Goal: Book appointment/travel/reservation

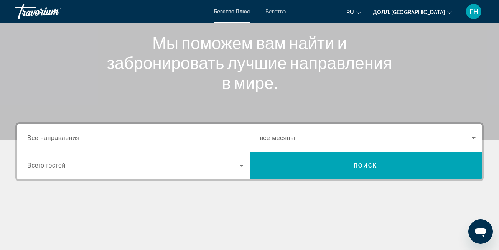
scroll to position [77, 0]
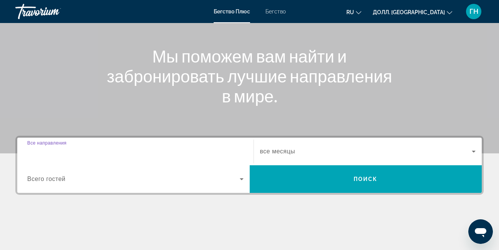
click at [153, 150] on input "Пункт назначения Все направления" at bounding box center [135, 151] width 217 height 9
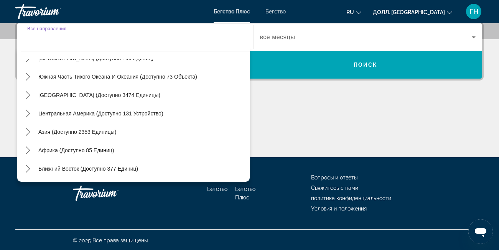
scroll to position [192, 0]
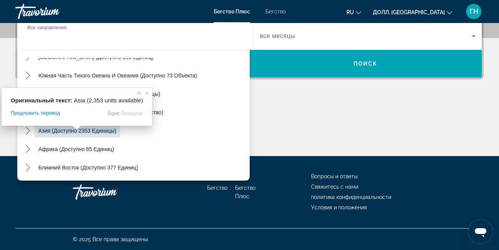
click at [50, 133] on ya-tr-span "Азия (доступно 2353 единицы)" at bounding box center [77, 131] width 78 height 6
type input "**********"
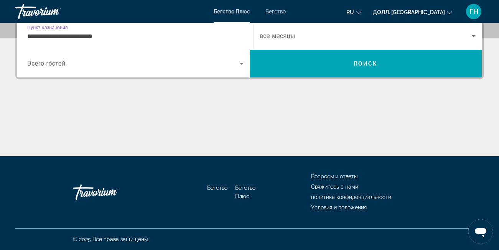
scroll to position [188, 0]
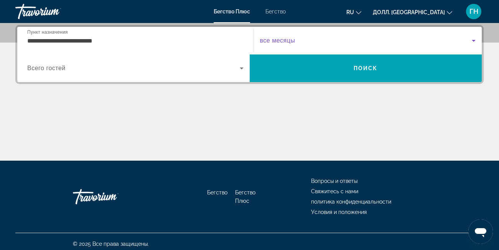
click at [460, 44] on span "Виджет поиска" at bounding box center [366, 40] width 212 height 9
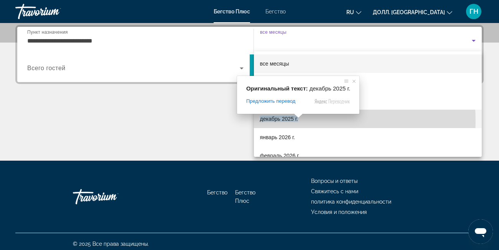
click at [296, 121] on ya-tr-span "декабрь 2025 г." at bounding box center [279, 119] width 38 height 6
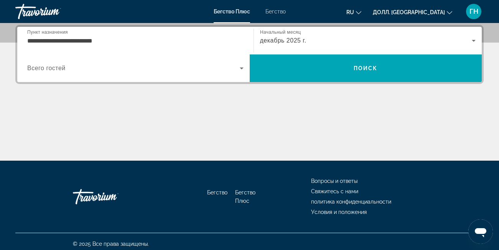
click at [50, 74] on div "Виджет поиска" at bounding box center [135, 68] width 217 height 21
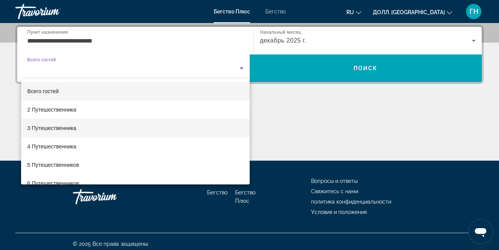
click at [54, 129] on ya-tr-span "3 Путешественника" at bounding box center [51, 128] width 49 height 6
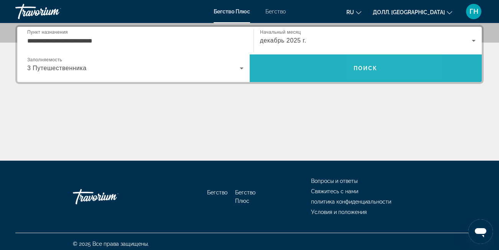
click at [367, 71] on button "Поиск" at bounding box center [366, 69] width 233 height 28
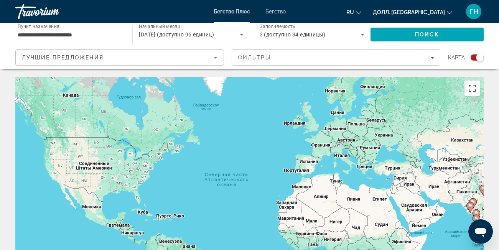
click at [474, 88] on button "Включить полноэкранный режим" at bounding box center [472, 88] width 15 height 15
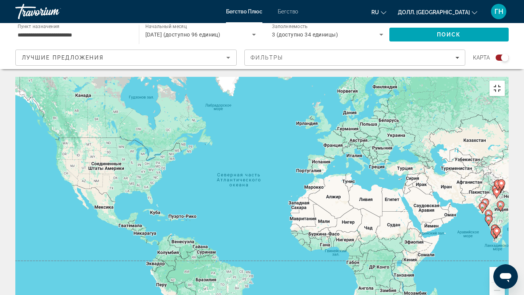
click at [499, 81] on button "Включить полноэкранный режим" at bounding box center [497, 88] width 15 height 15
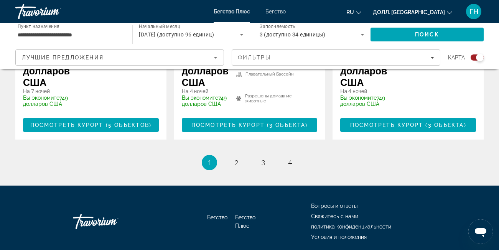
scroll to position [1486, 0]
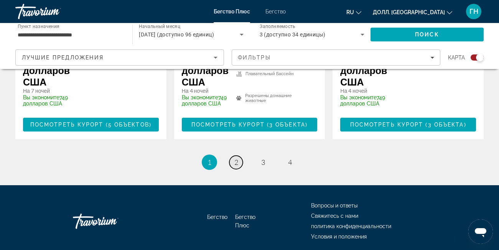
click at [236, 158] on ya-tr-span "2" at bounding box center [237, 162] width 4 height 8
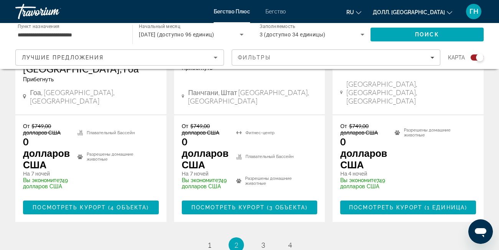
scroll to position [1459, 0]
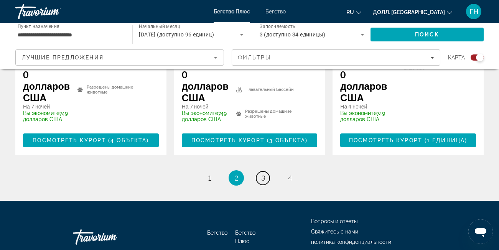
click at [263, 174] on ya-tr-span "3" at bounding box center [263, 178] width 4 height 8
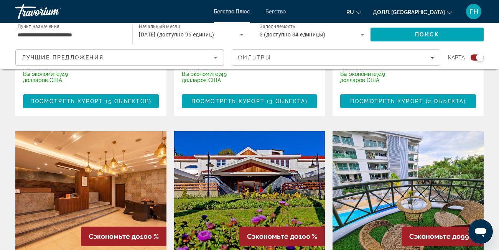
scroll to position [883, 0]
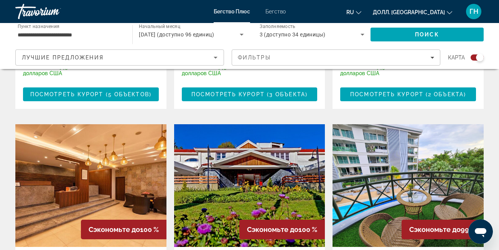
click at [135, 160] on img "Основное содержание" at bounding box center [90, 185] width 151 height 123
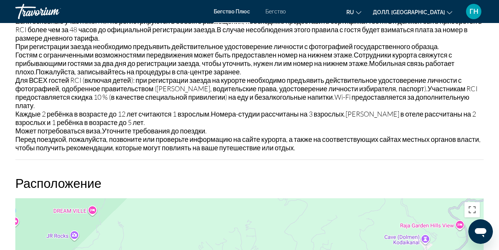
scroll to position [1037, 0]
